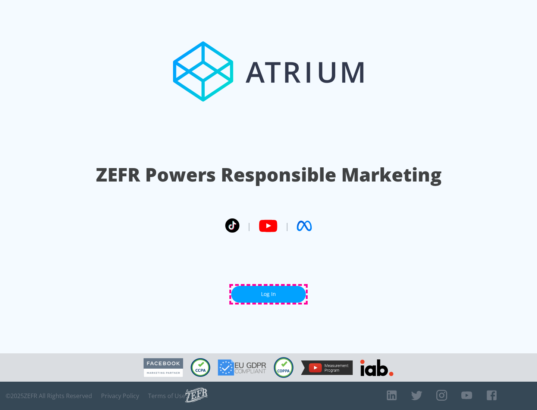
click at [268, 294] on link "Log In" at bounding box center [268, 294] width 75 height 17
